Goal: Task Accomplishment & Management: Manage account settings

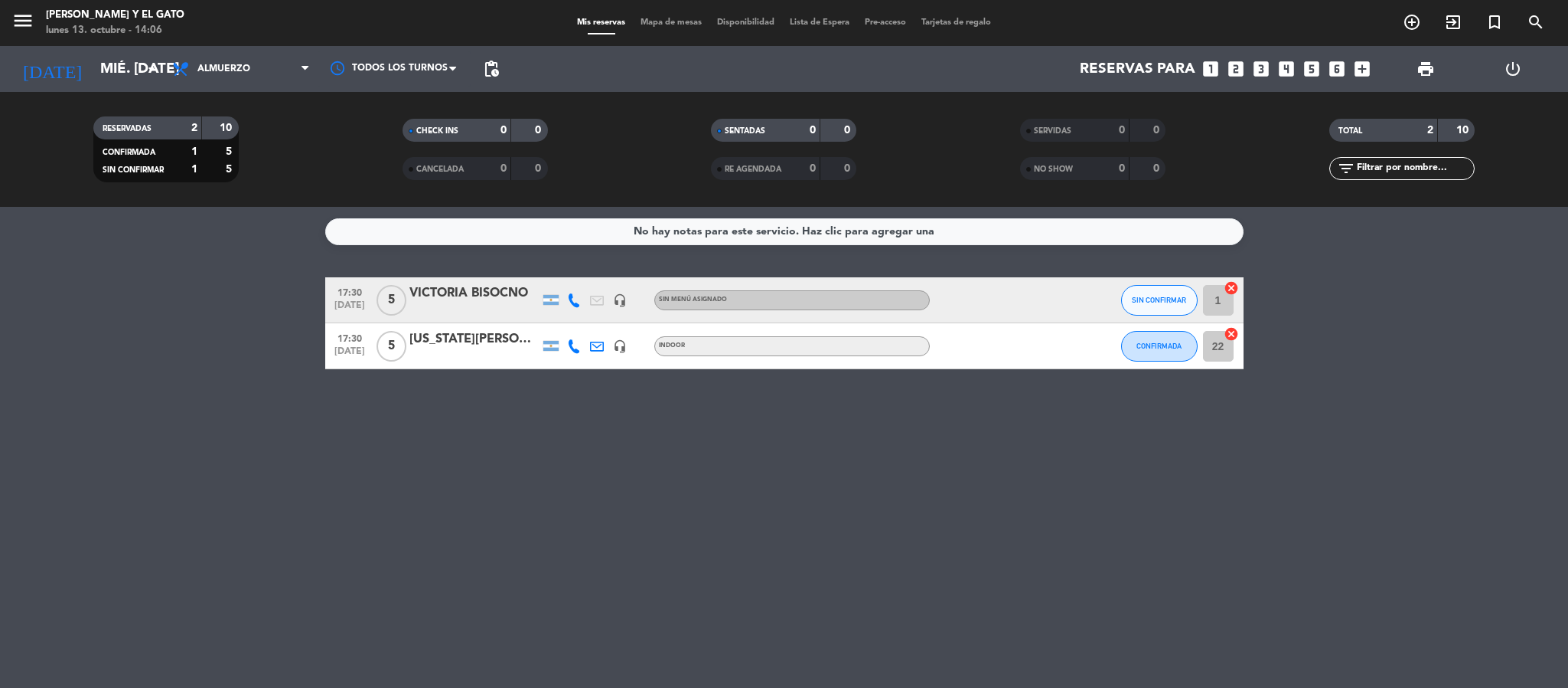
click at [457, 349] on div "[US_STATE][PERSON_NAME]" at bounding box center [475, 339] width 130 height 20
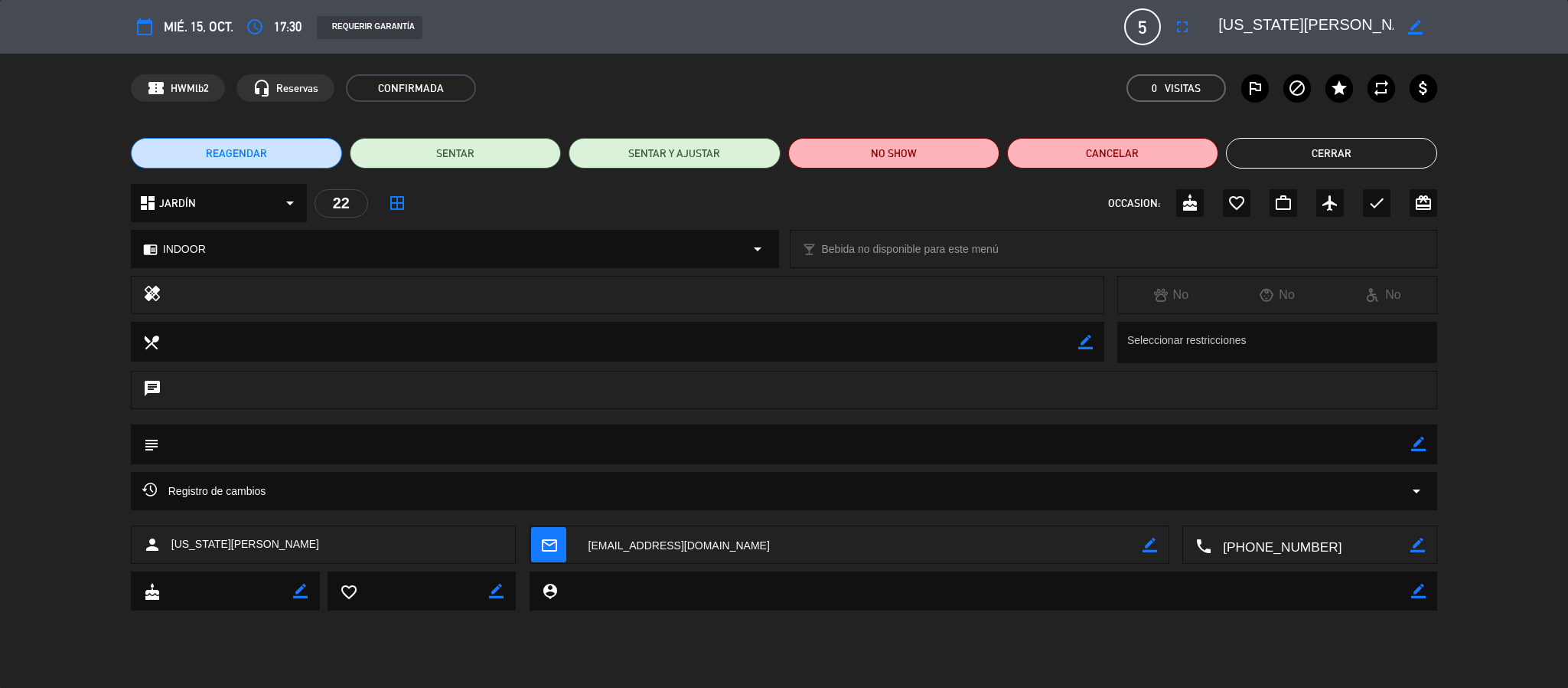
click at [345, 198] on div "22" at bounding box center [341, 203] width 53 height 28
click at [1259, 155] on button "Cerrar" at bounding box center [1332, 153] width 211 height 31
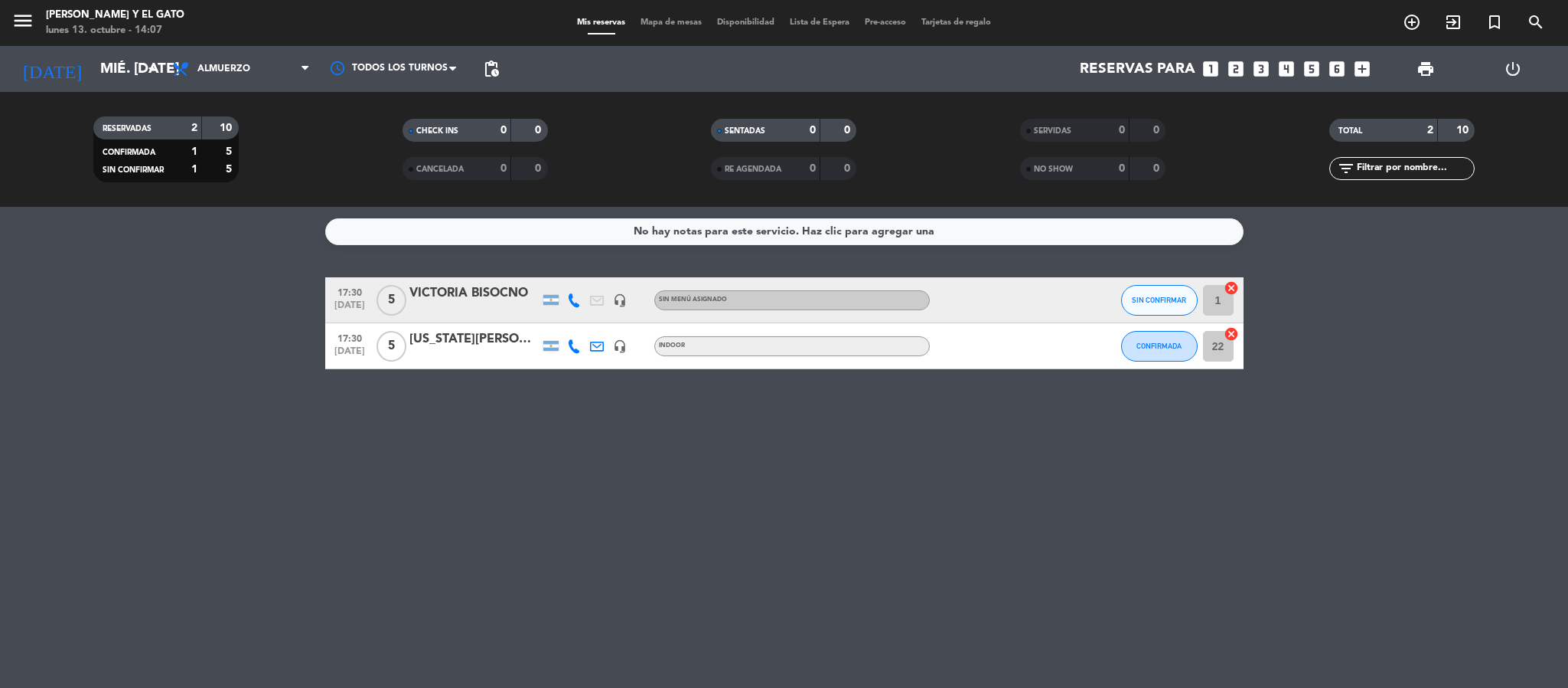
click at [434, 343] on div "[US_STATE][PERSON_NAME]" at bounding box center [475, 339] width 130 height 20
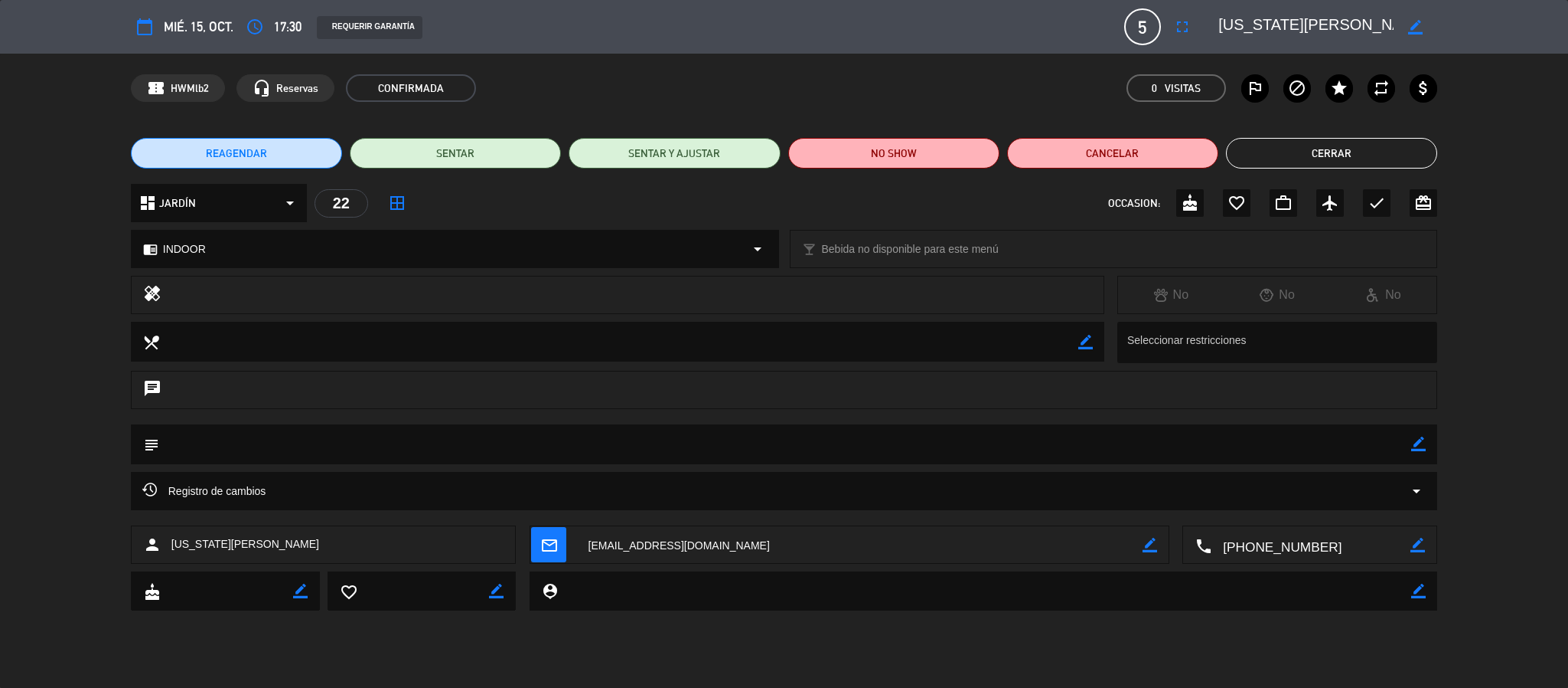
click at [1309, 152] on button "Cerrar" at bounding box center [1332, 153] width 211 height 31
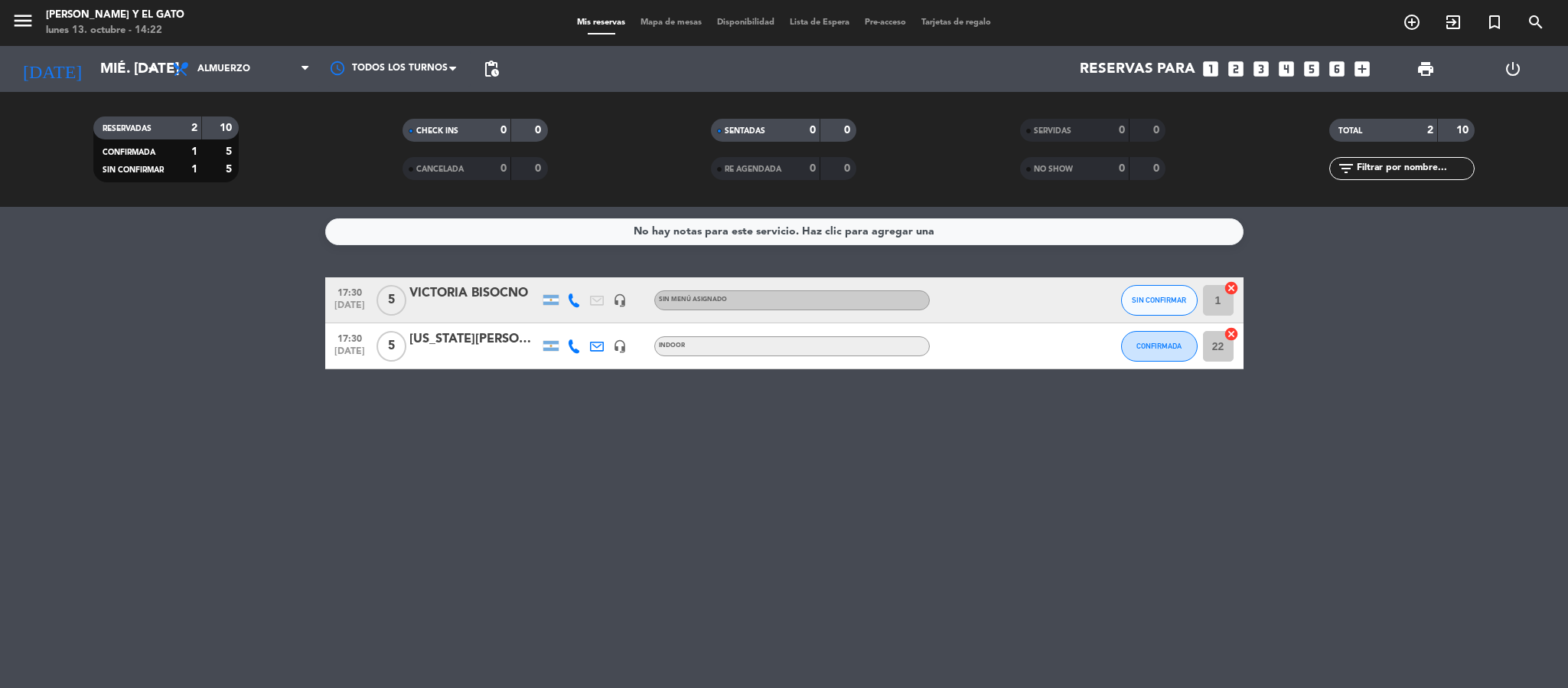
click at [512, 64] on div "Reservas para looks_one looks_two looks_3 looks_4 looks_5 looks_6 add_box" at bounding box center [941, 68] width 871 height 46
click at [497, 70] on span "pending_actions" at bounding box center [491, 69] width 18 height 18
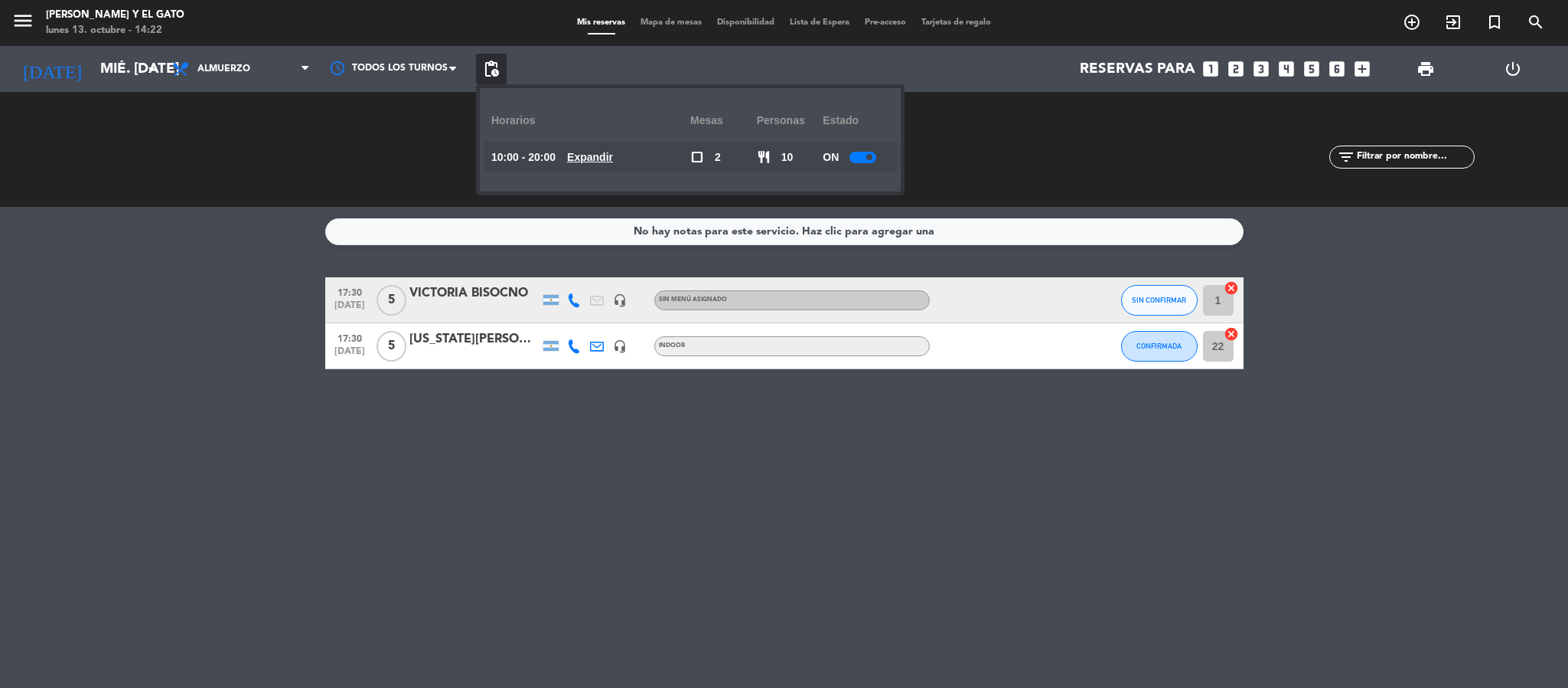
click at [593, 159] on u "Expandir" at bounding box center [590, 157] width 46 height 13
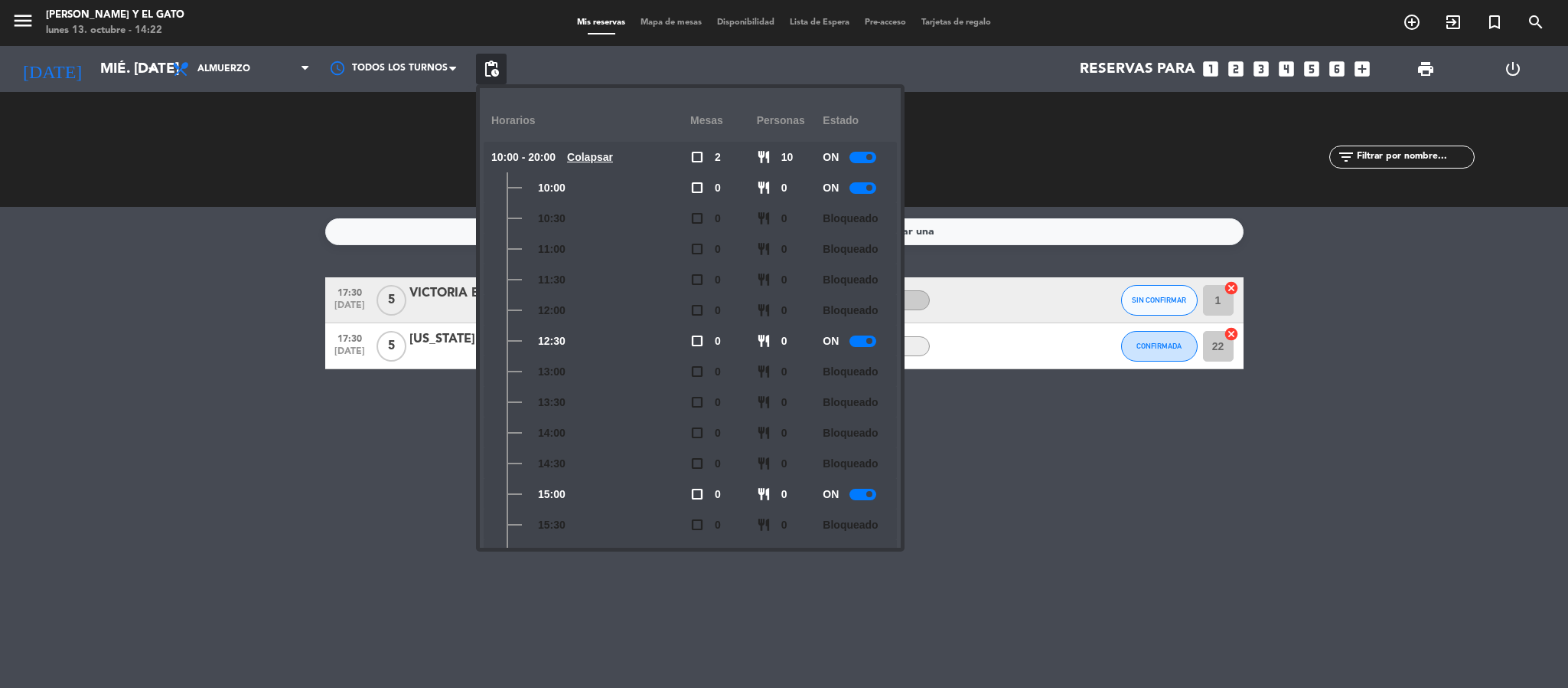
click at [864, 186] on div at bounding box center [863, 188] width 27 height 12
click at [591, 152] on u "Colapsar" at bounding box center [590, 157] width 46 height 13
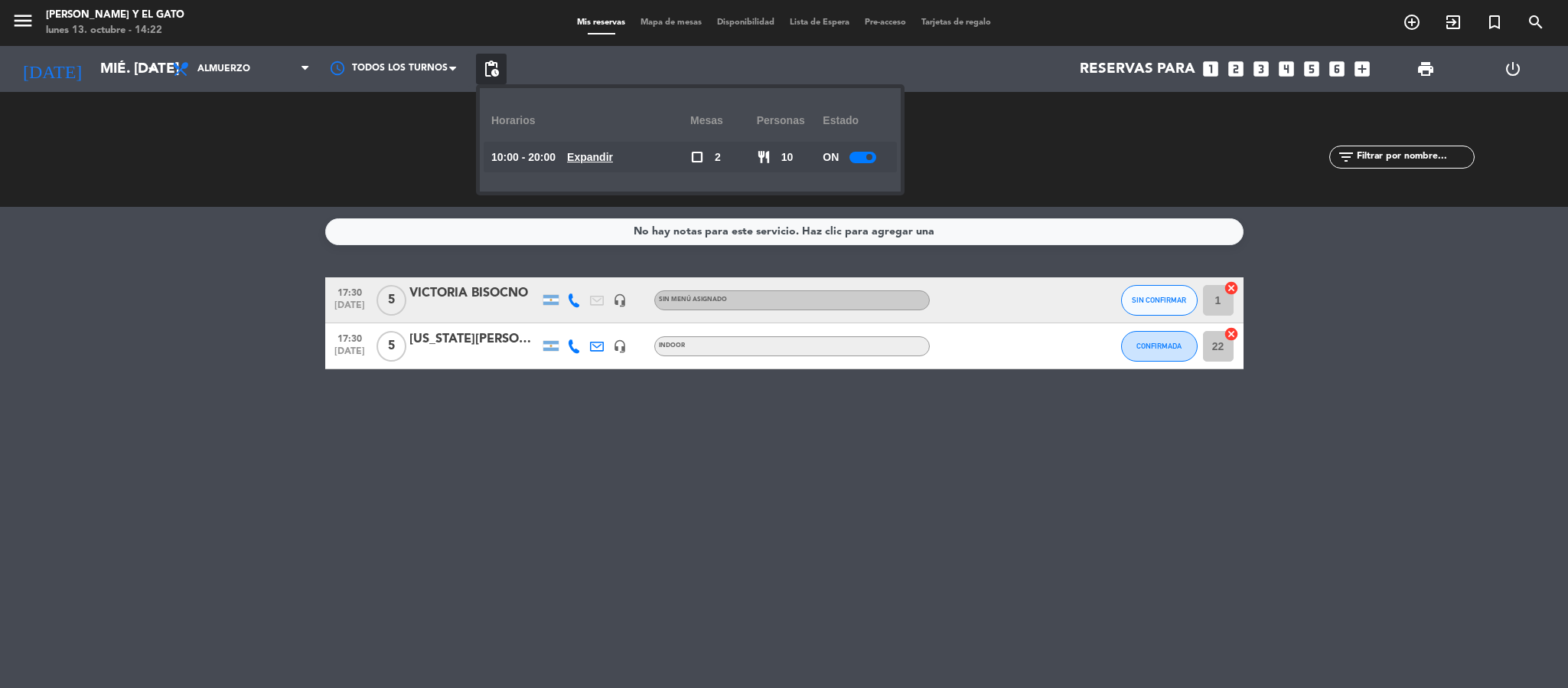
click at [591, 152] on u "Expandir" at bounding box center [590, 157] width 46 height 13
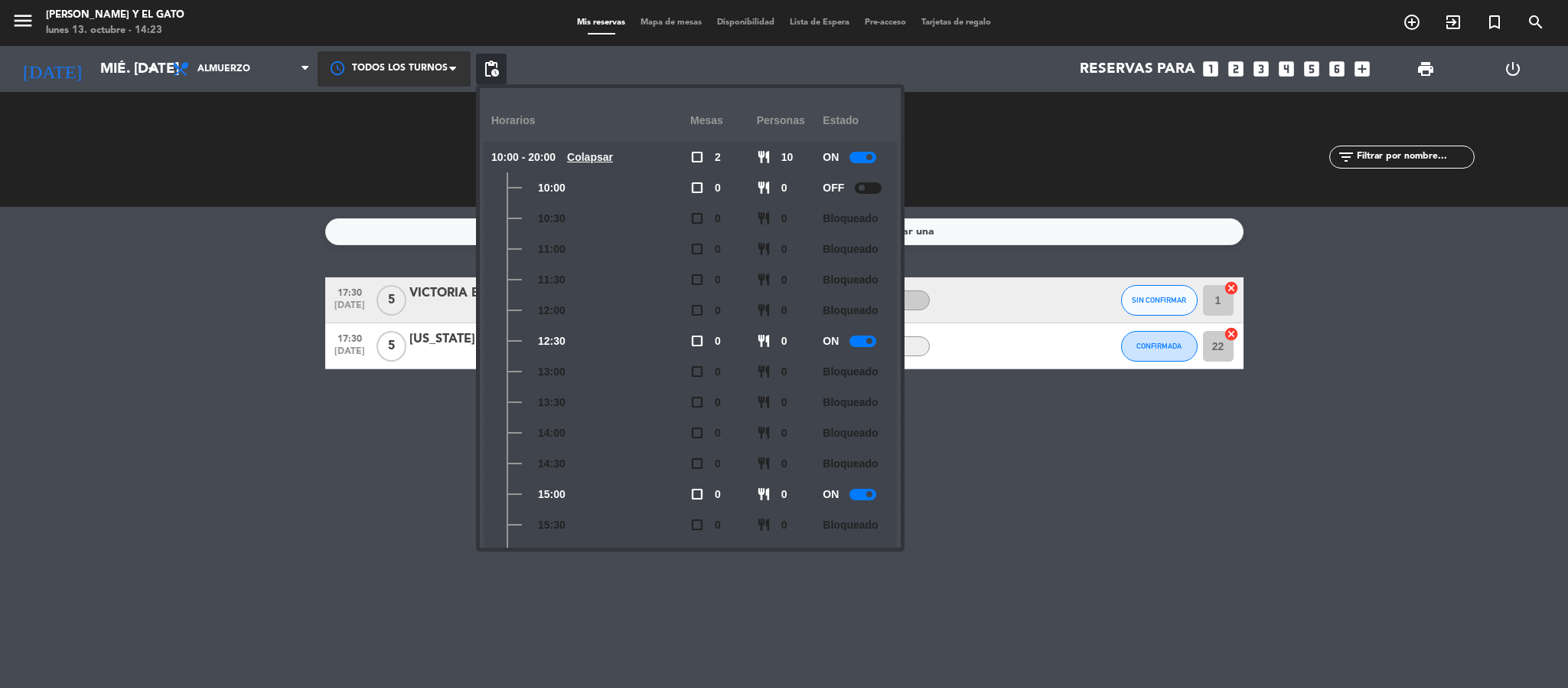
click at [377, 77] on div at bounding box center [394, 69] width 153 height 35
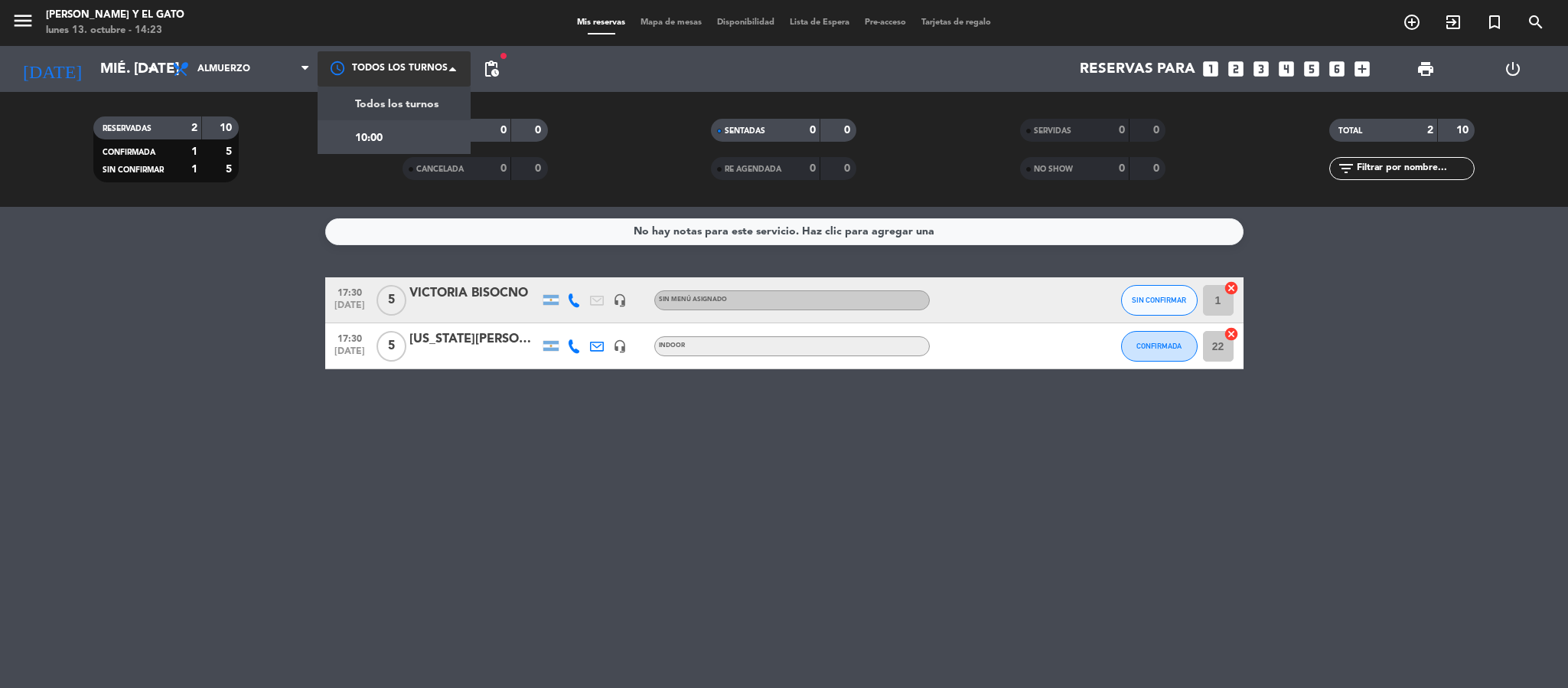
click at [377, 77] on div at bounding box center [394, 69] width 153 height 35
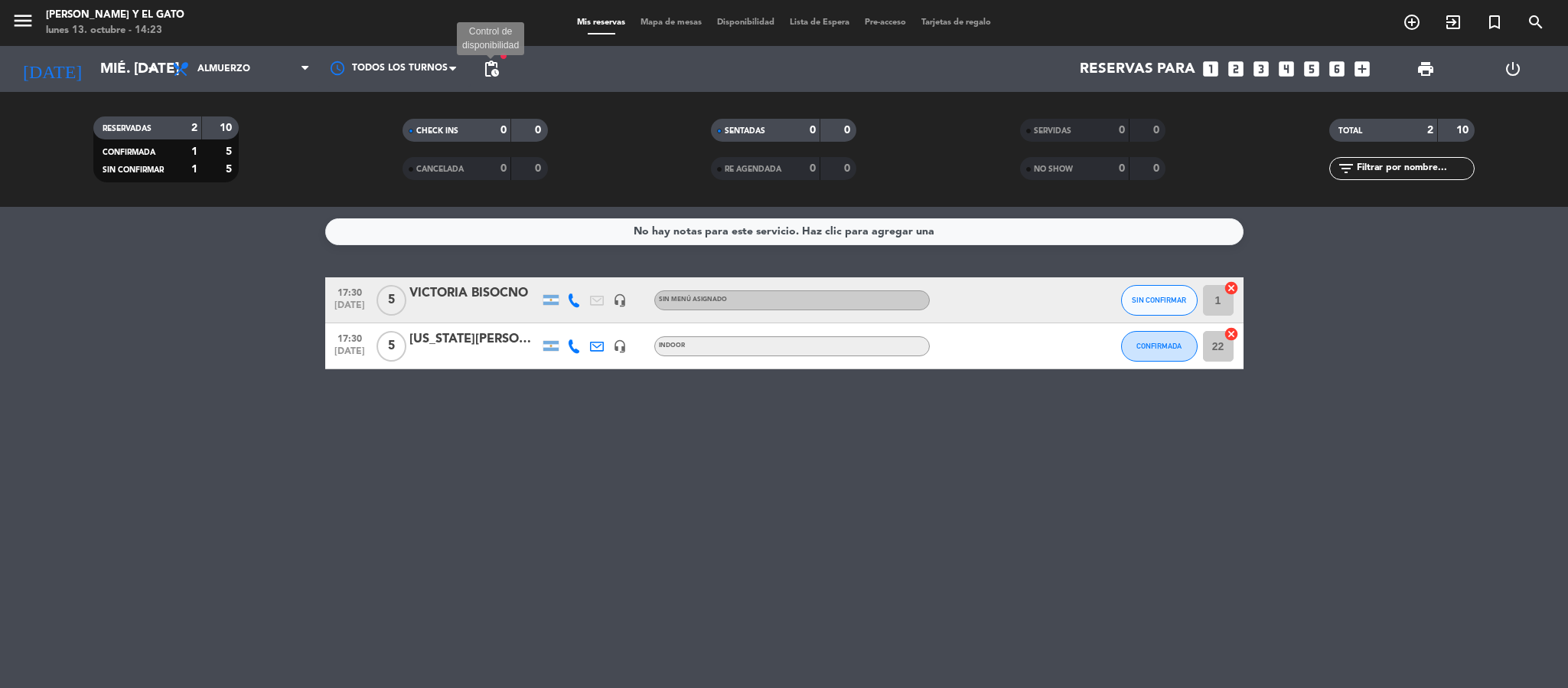
click at [496, 62] on span "pending_actions" at bounding box center [491, 69] width 18 height 18
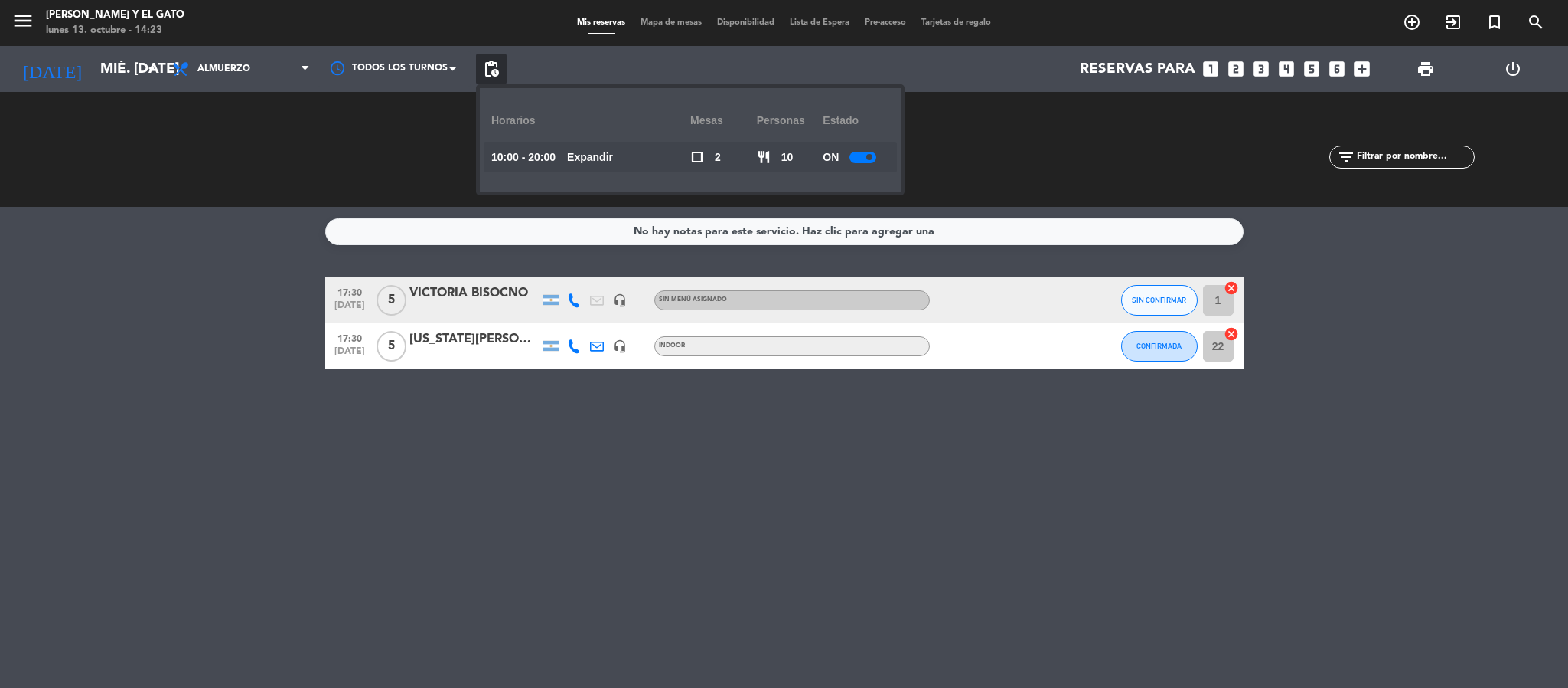
click at [608, 156] on u "Expandir" at bounding box center [590, 157] width 46 height 13
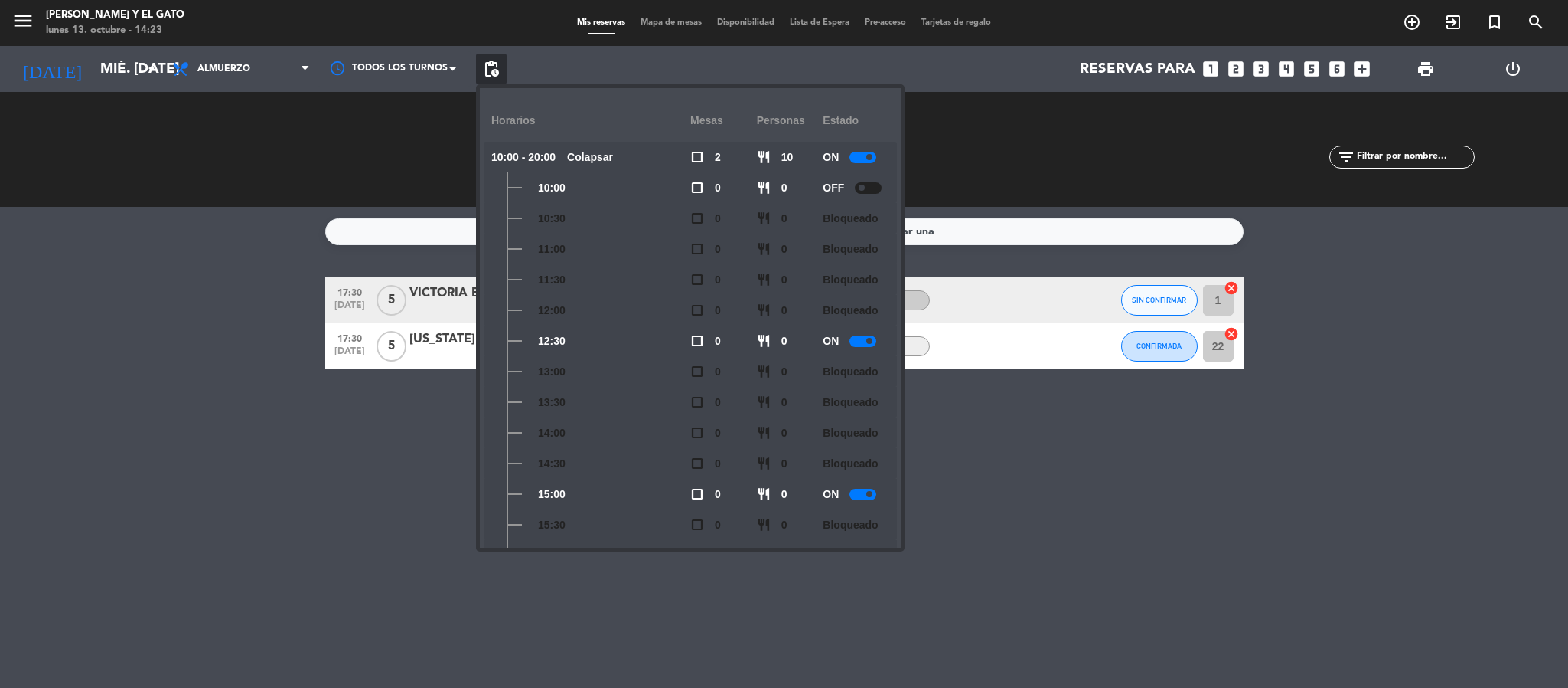
click at [871, 179] on div "OFF" at bounding box center [856, 188] width 67 height 31
click at [877, 188] on div at bounding box center [869, 188] width 27 height 12
